Goal: Navigation & Orientation: Find specific page/section

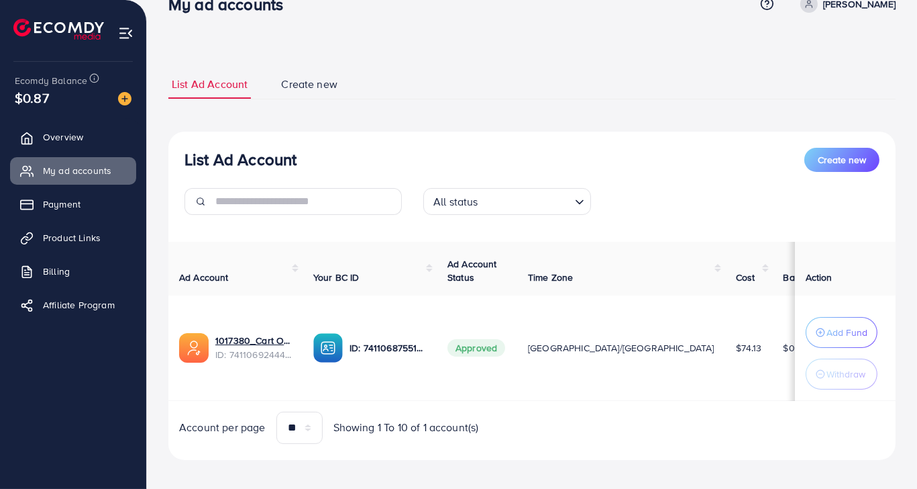
scroll to position [40, 0]
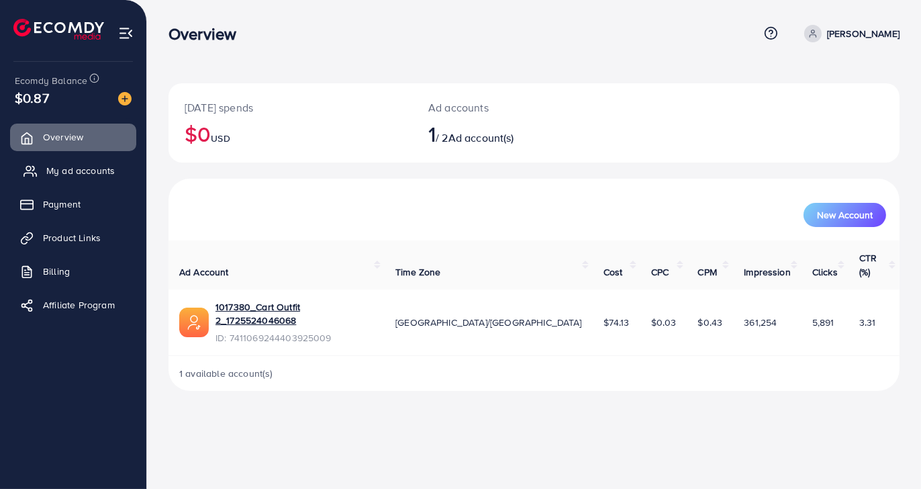
click at [105, 175] on span "My ad accounts" at bounding box center [80, 170] width 68 height 13
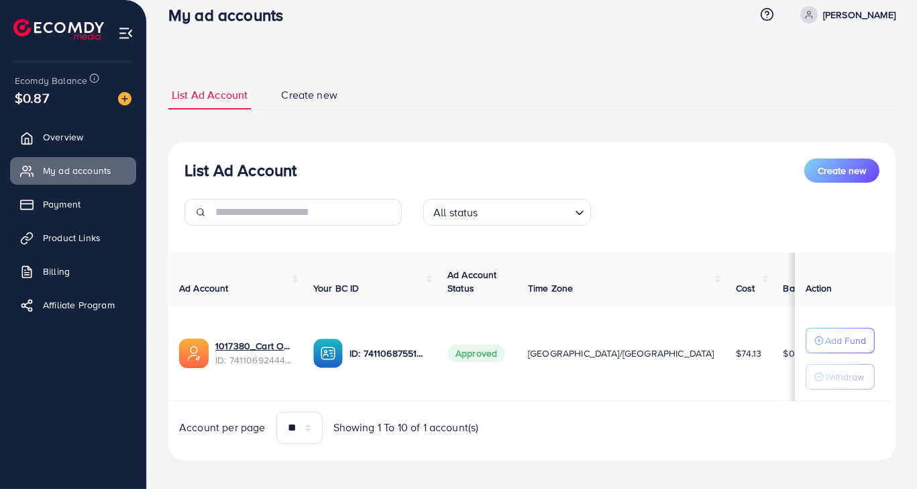
scroll to position [29, 0]
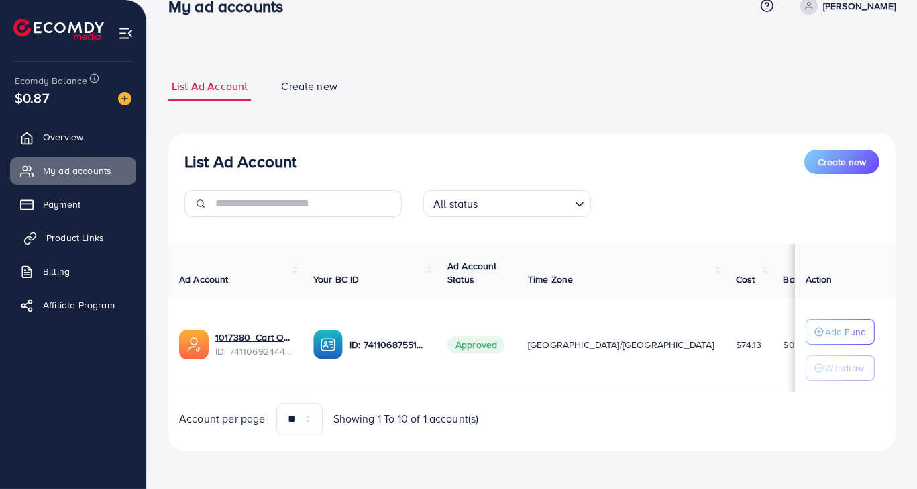
click at [93, 244] on link "Product Links" at bounding box center [73, 237] width 126 height 27
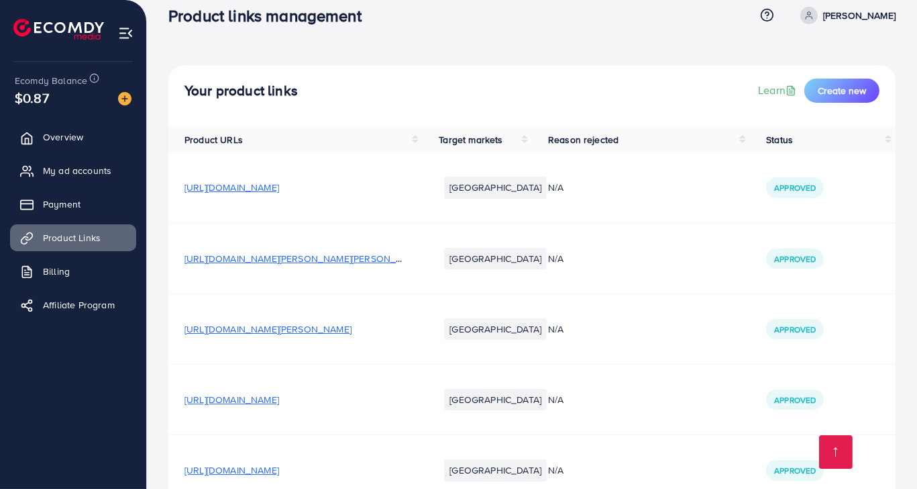
scroll to position [588, 0]
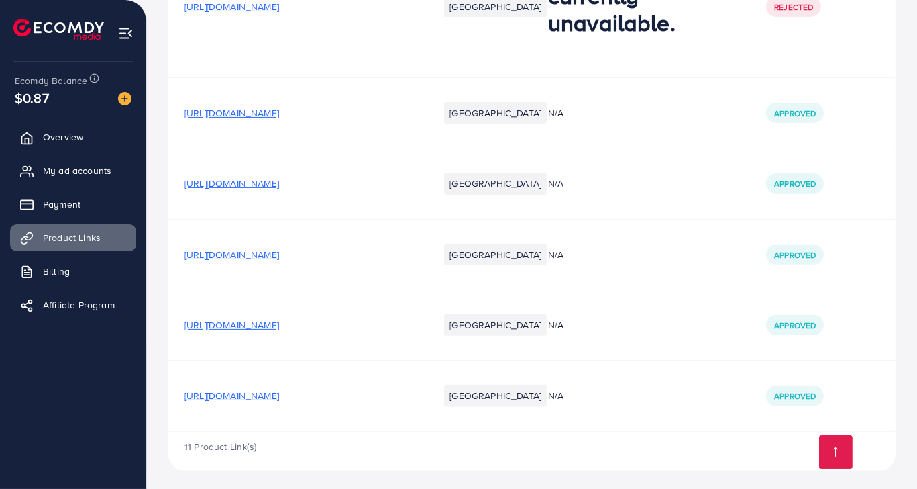
click at [322, 380] on td "[URL][DOMAIN_NAME]" at bounding box center [295, 395] width 254 height 70
click at [279, 390] on span "[URL][DOMAIN_NAME]" at bounding box center [232, 395] width 95 height 13
click at [93, 179] on link "My ad accounts" at bounding box center [73, 170] width 126 height 27
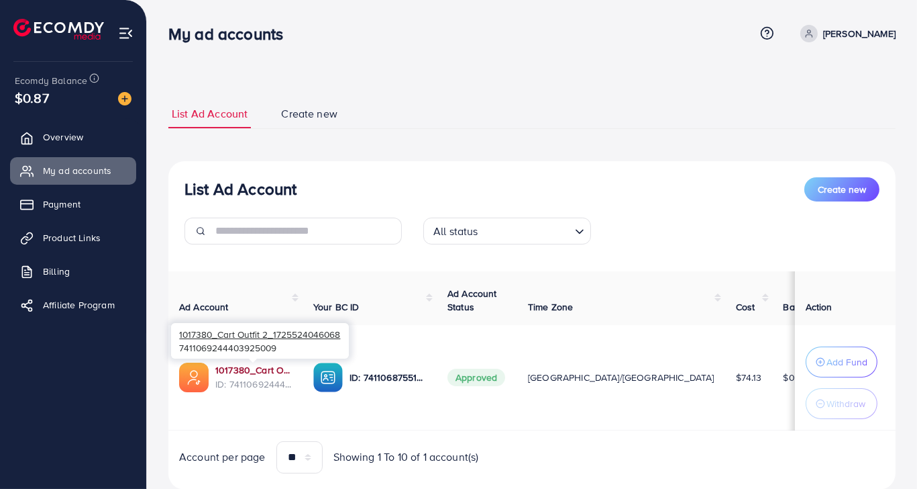
click at [244, 369] on link "1017380_Cart Outfit 2_1725524046068" at bounding box center [253, 369] width 77 height 13
